Goal: Navigation & Orientation: Understand site structure

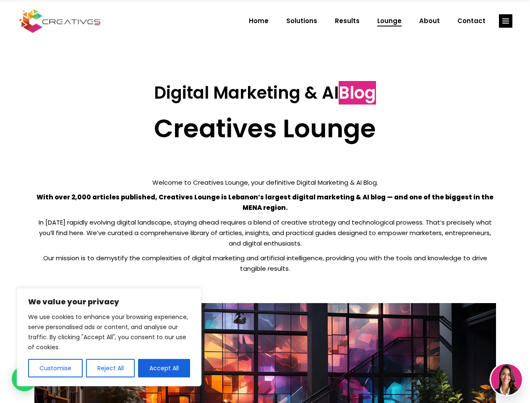
click at [265, 201] on p "With over 2,000 articles published, Creatives Lounge is Lebanon’s largest digit…" at bounding box center [265, 202] width 462 height 21
click at [55, 368] on button "Customise" at bounding box center [55, 368] width 55 height 18
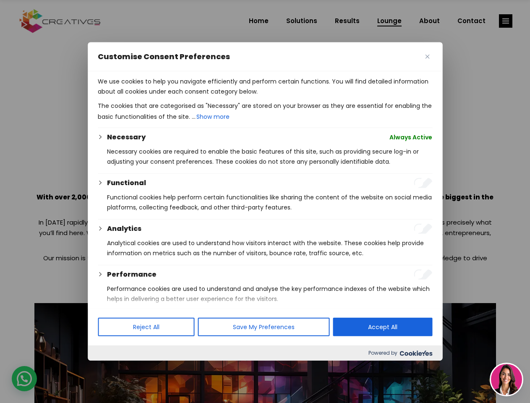
click at [110, 368] on div at bounding box center [265, 201] width 530 height 403
click at [164, 97] on p "We use cookies to help you navigate efficiently and perform certain functions. …" at bounding box center [265, 86] width 334 height 20
click at [506, 21] on div at bounding box center [265, 201] width 530 height 403
click at [507, 379] on img at bounding box center [506, 379] width 31 height 31
